Goal: Information Seeking & Learning: Learn about a topic

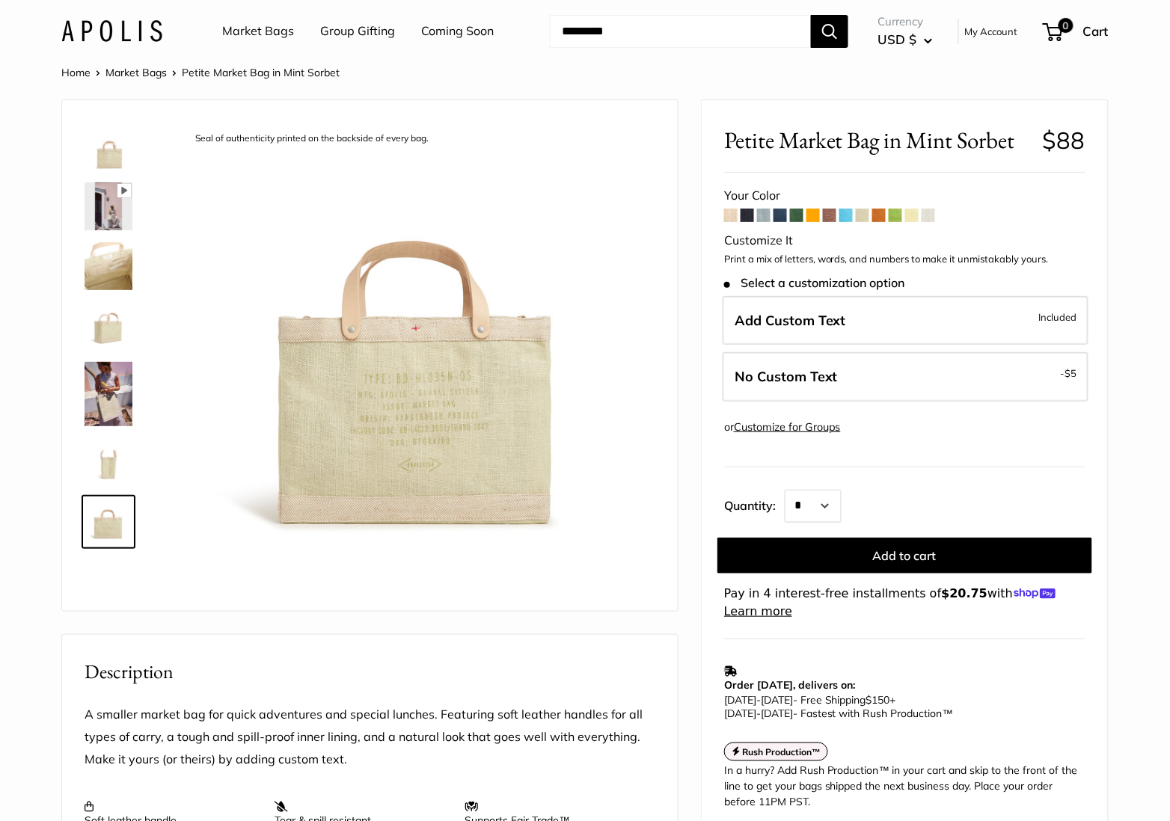
scroll to position [112, 0]
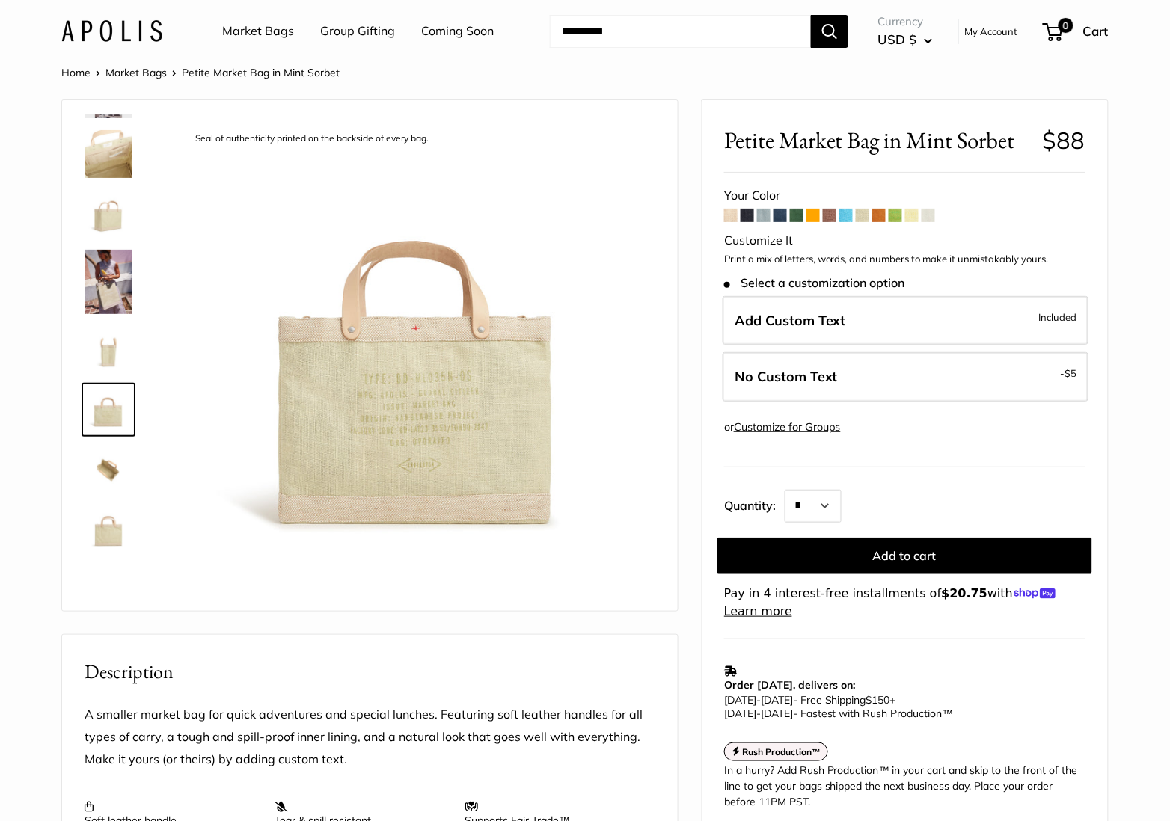
click at [157, 77] on link "Market Bags" at bounding box center [135, 72] width 61 height 13
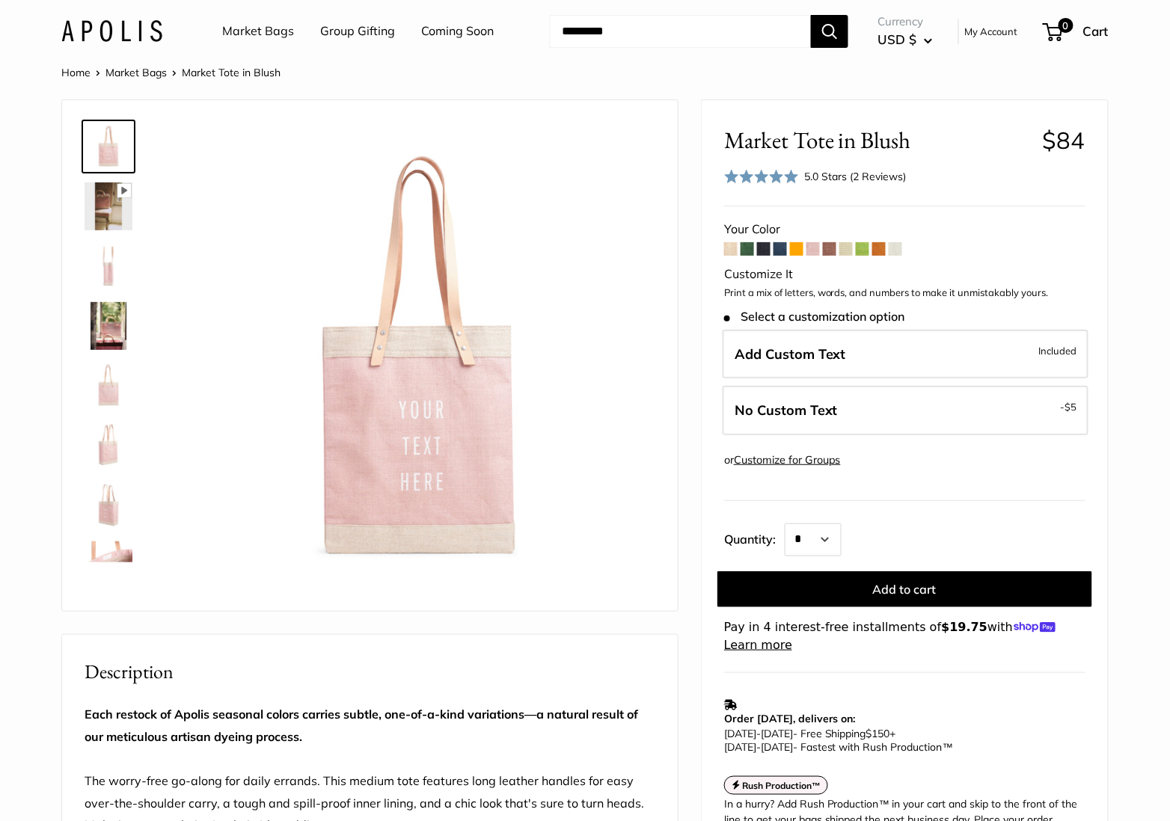
click at [899, 253] on span at bounding box center [895, 248] width 13 height 13
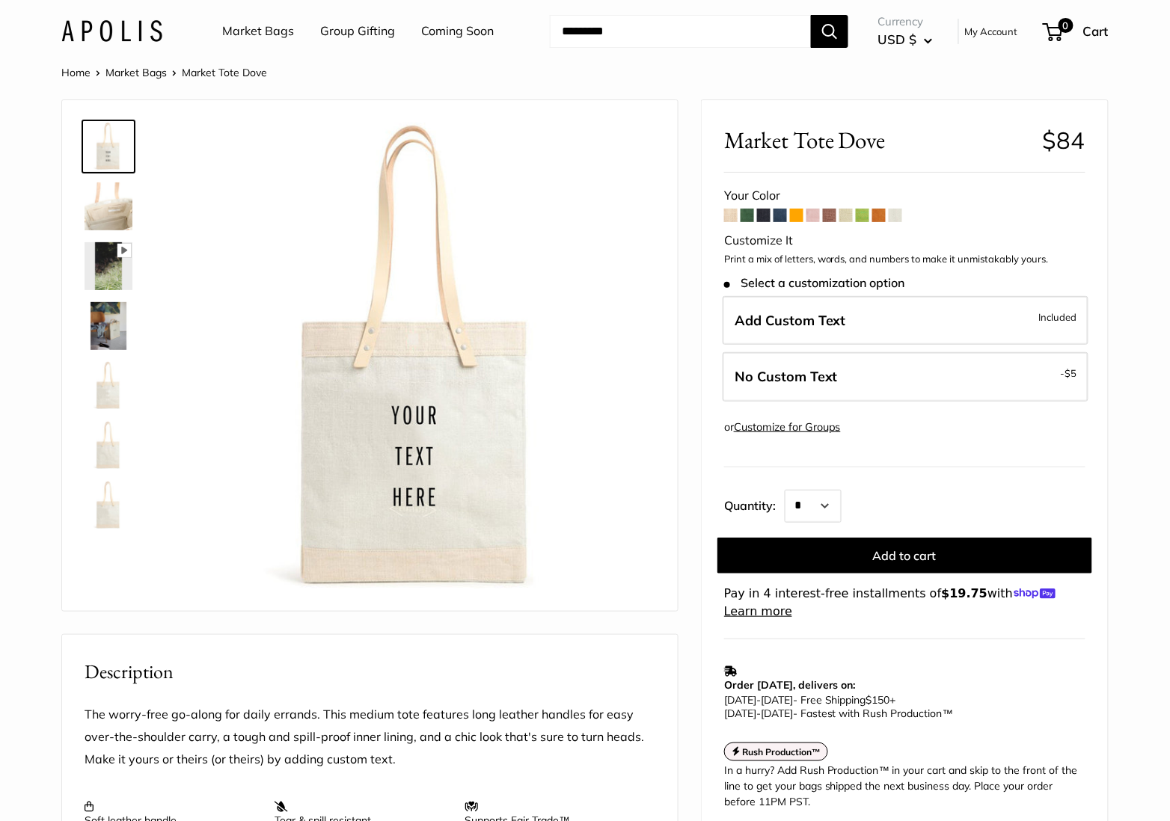
click at [817, 218] on span at bounding box center [812, 215] width 13 height 13
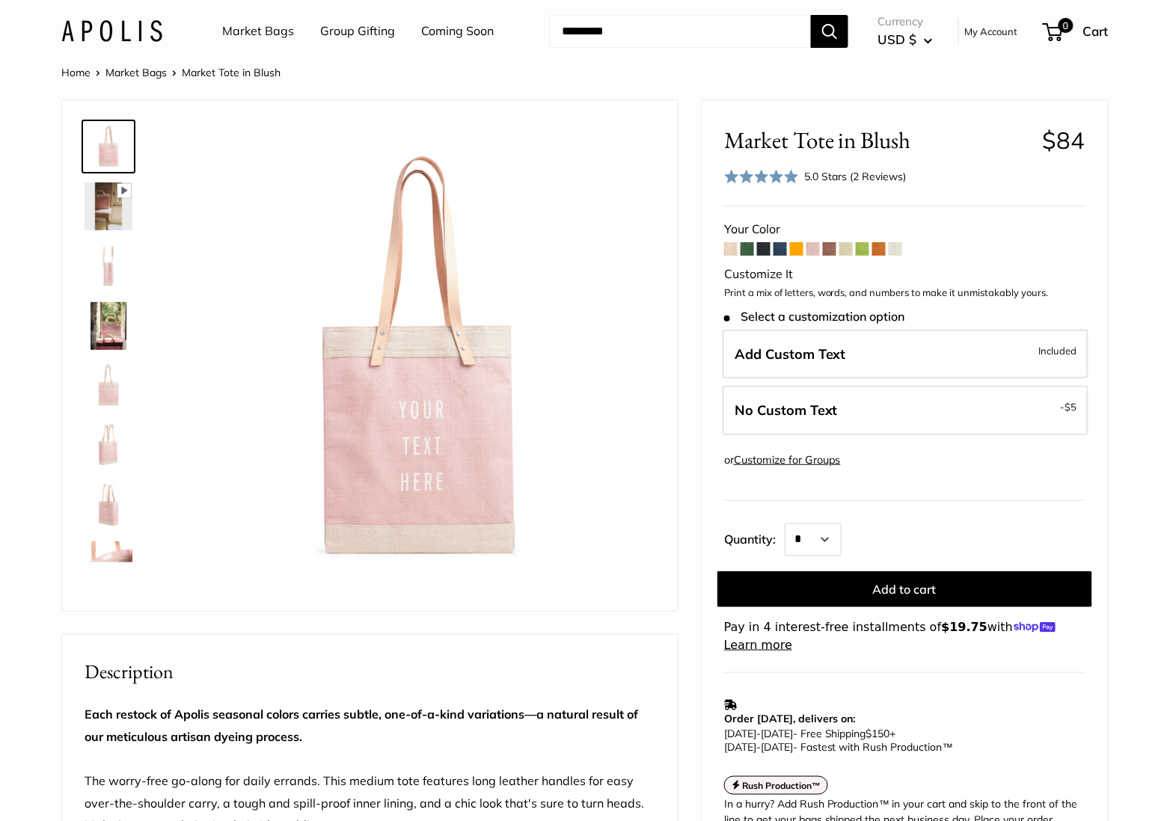
click at [445, 37] on link "Coming Soon" at bounding box center [457, 31] width 73 height 22
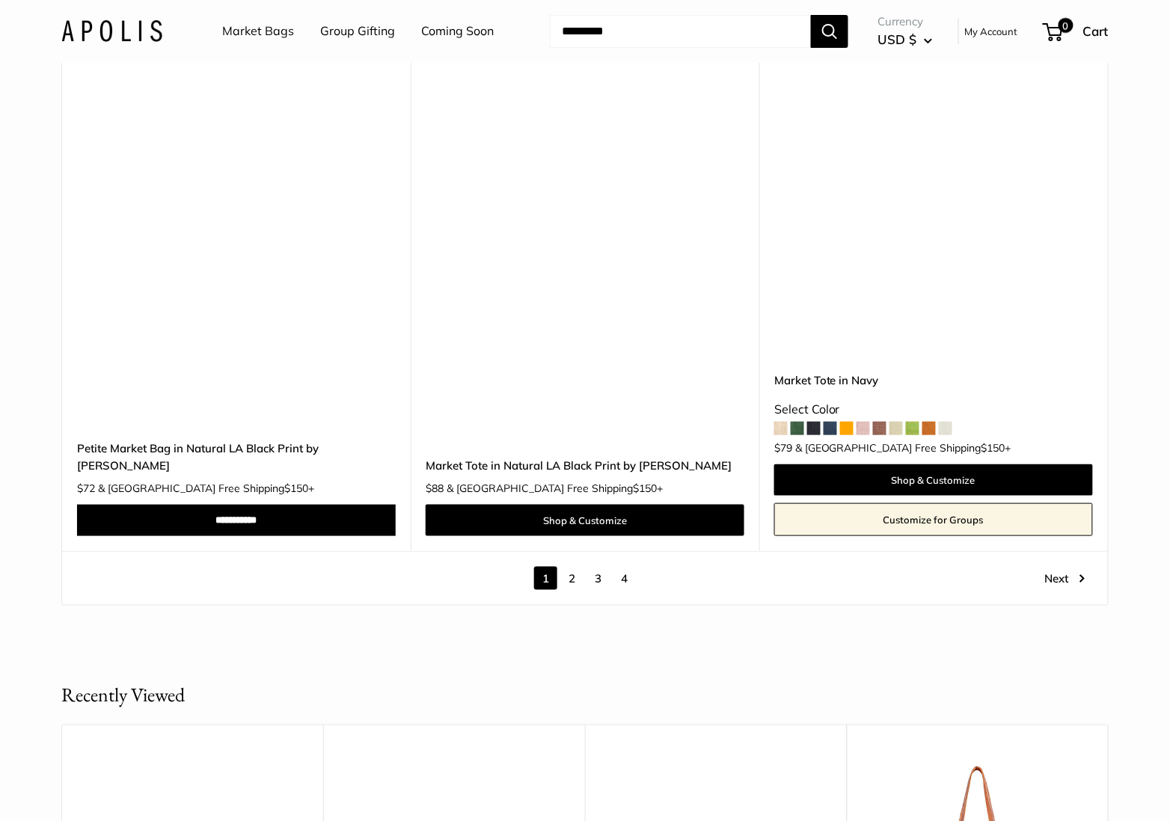
scroll to position [8466, 0]
